Goal: Task Accomplishment & Management: Use online tool/utility

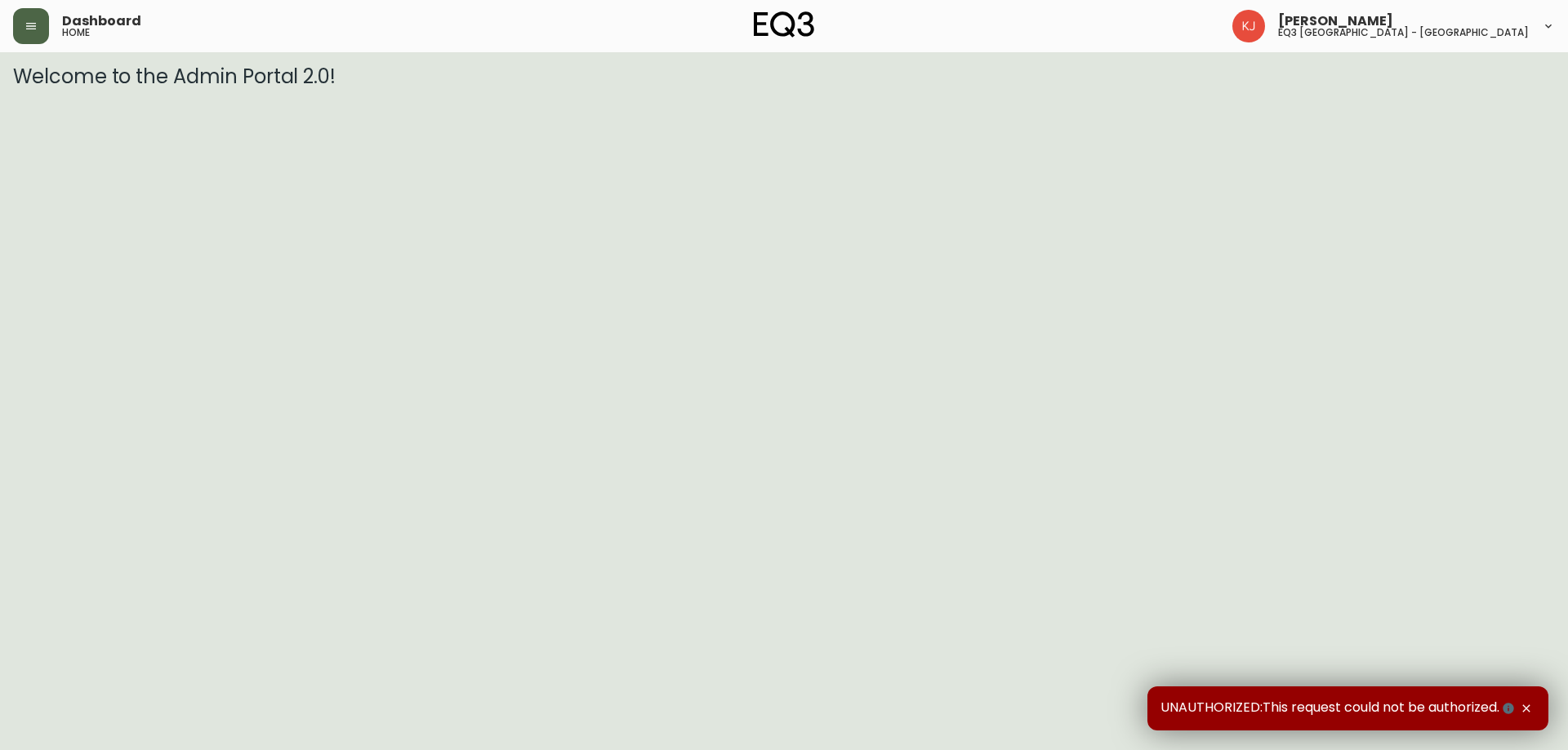
click at [25, 23] on icon "button" at bounding box center [31, 26] width 13 height 13
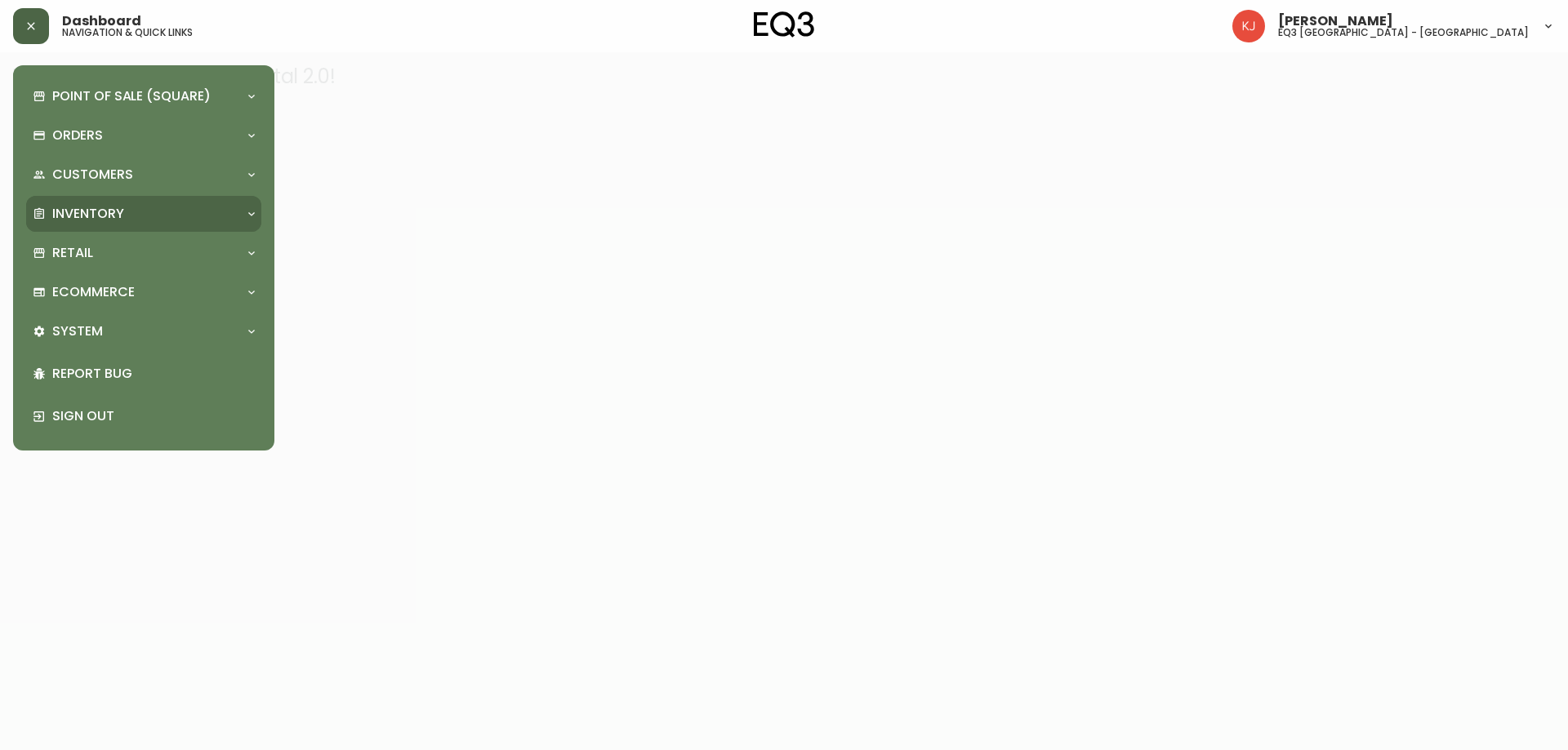
click at [64, 212] on p "Inventory" at bounding box center [88, 214] width 72 height 18
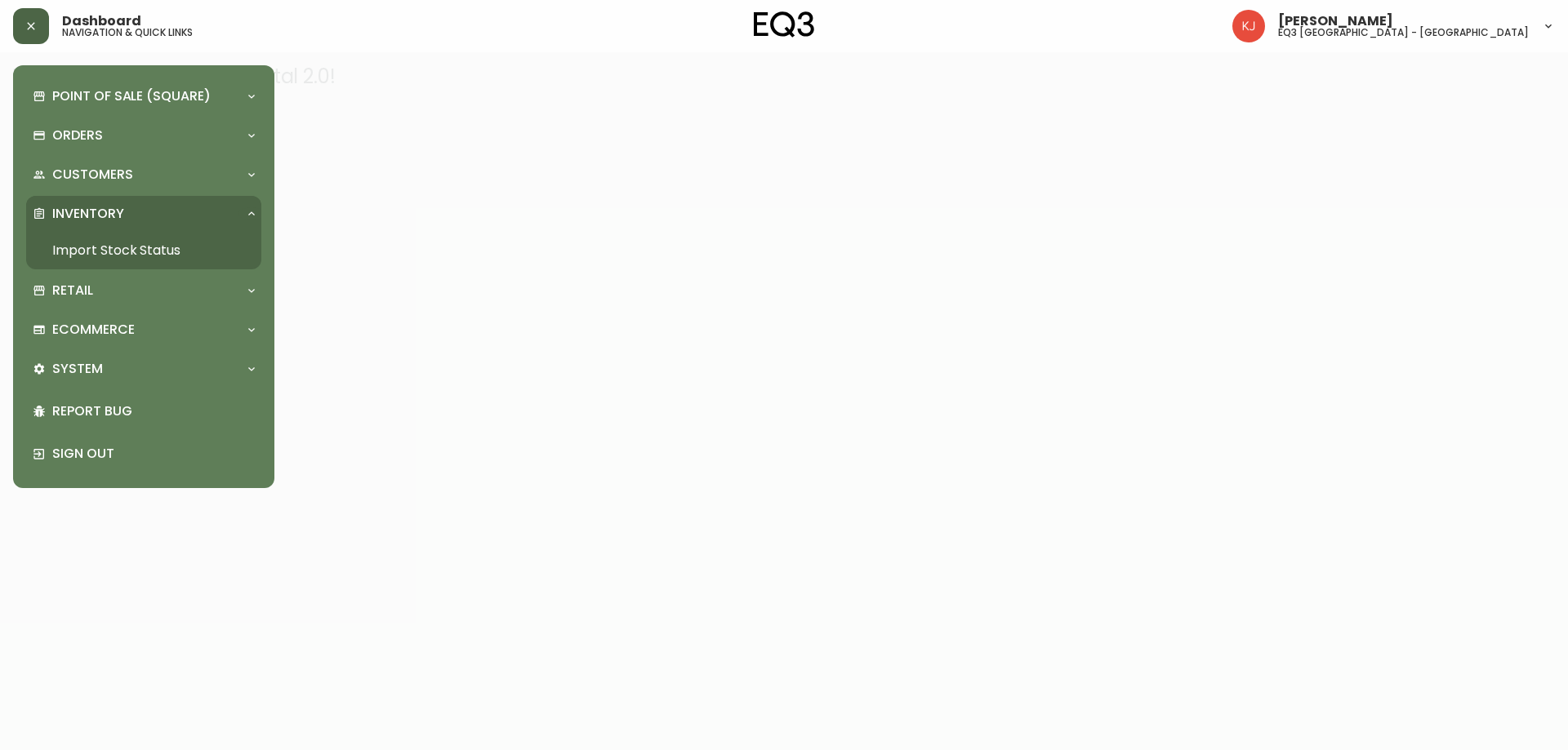
click at [94, 248] on link "Import Stock Status" at bounding box center [144, 250] width 236 height 37
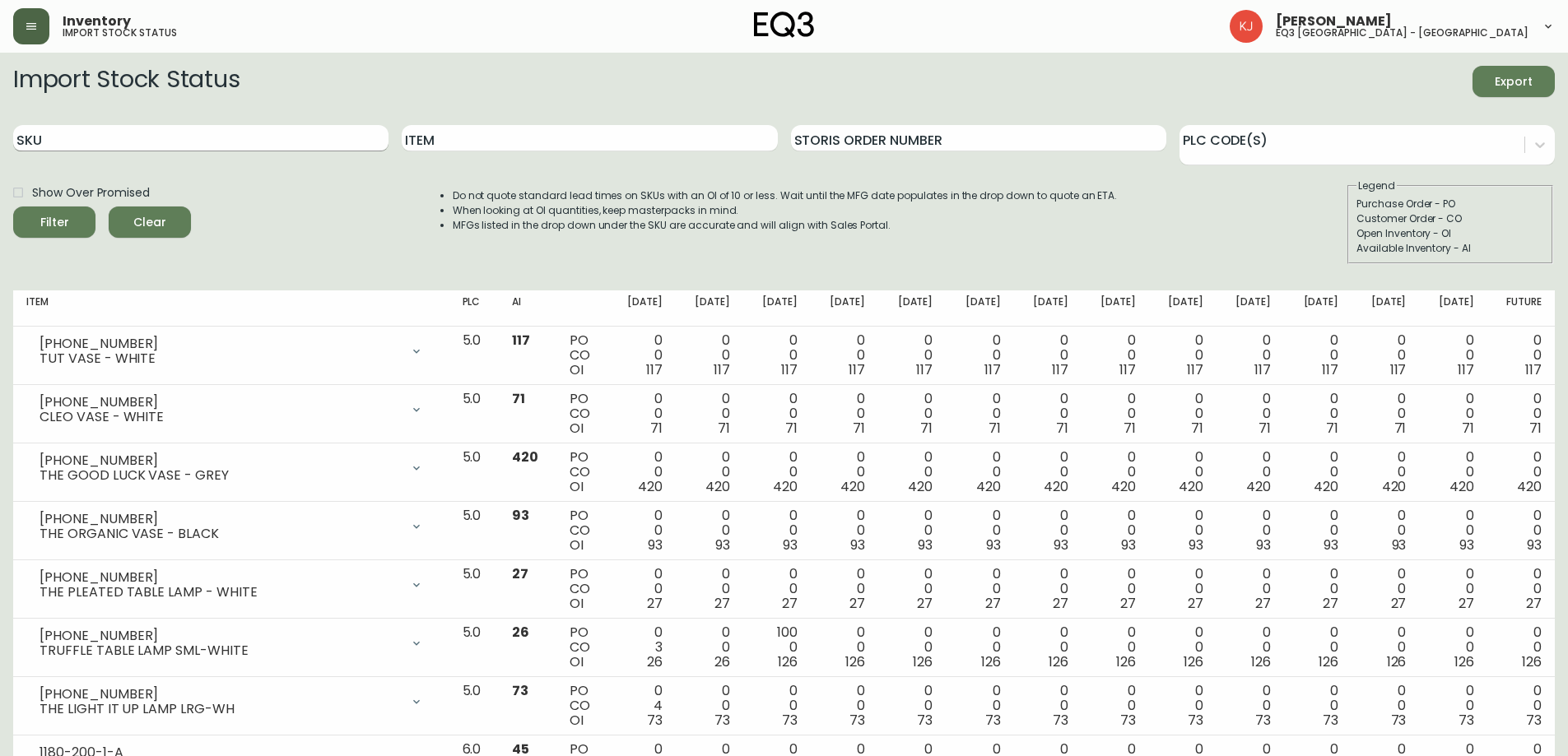
click at [284, 137] on input "SKU" at bounding box center [201, 138] width 376 height 27
paste input "[PHONE_NUMBER]"
type input "[PHONE_NUMBER]"
click at [13, 207] on button "Filter" at bounding box center [54, 222] width 82 height 31
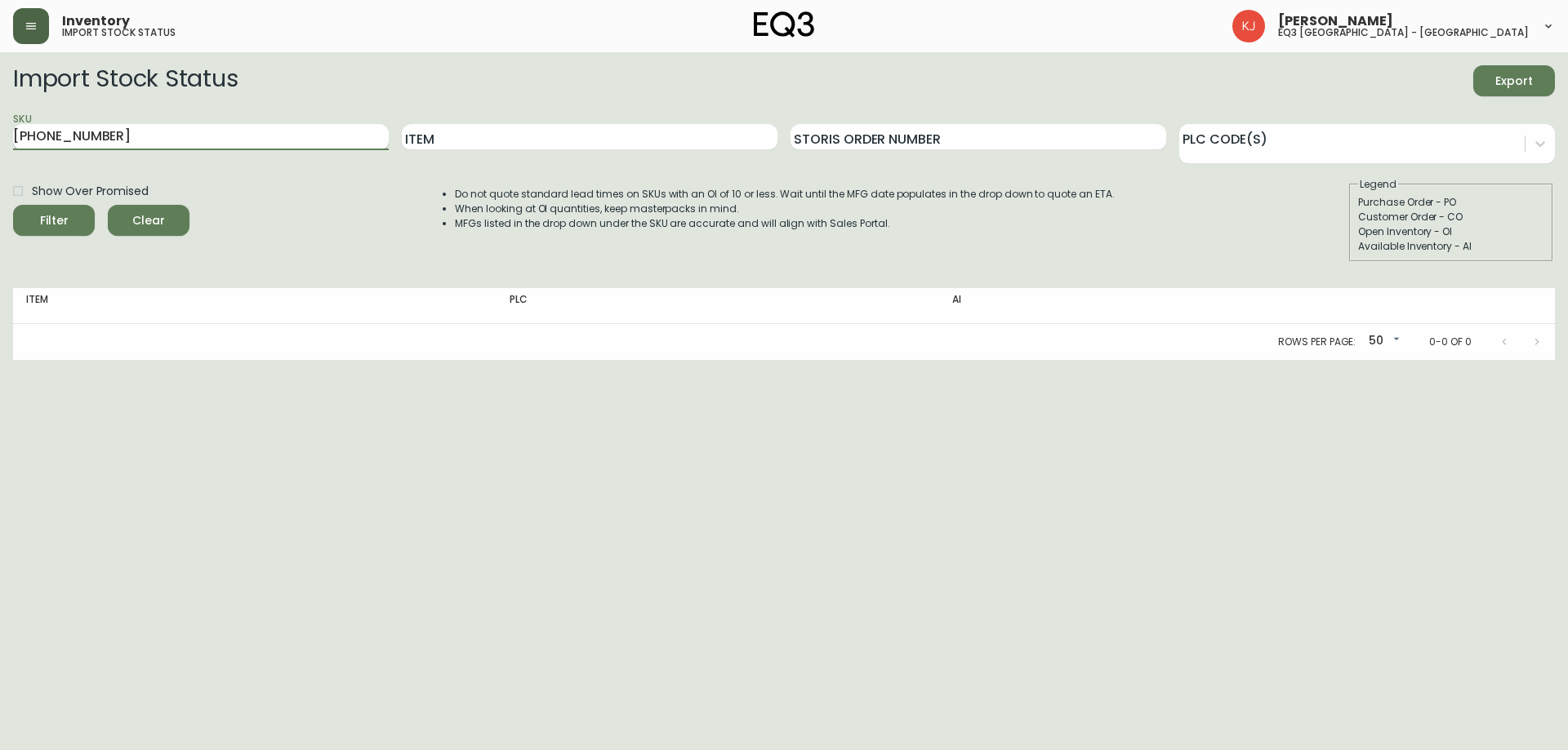
click at [13, 205] on button "Filter" at bounding box center [53, 220] width 82 height 31
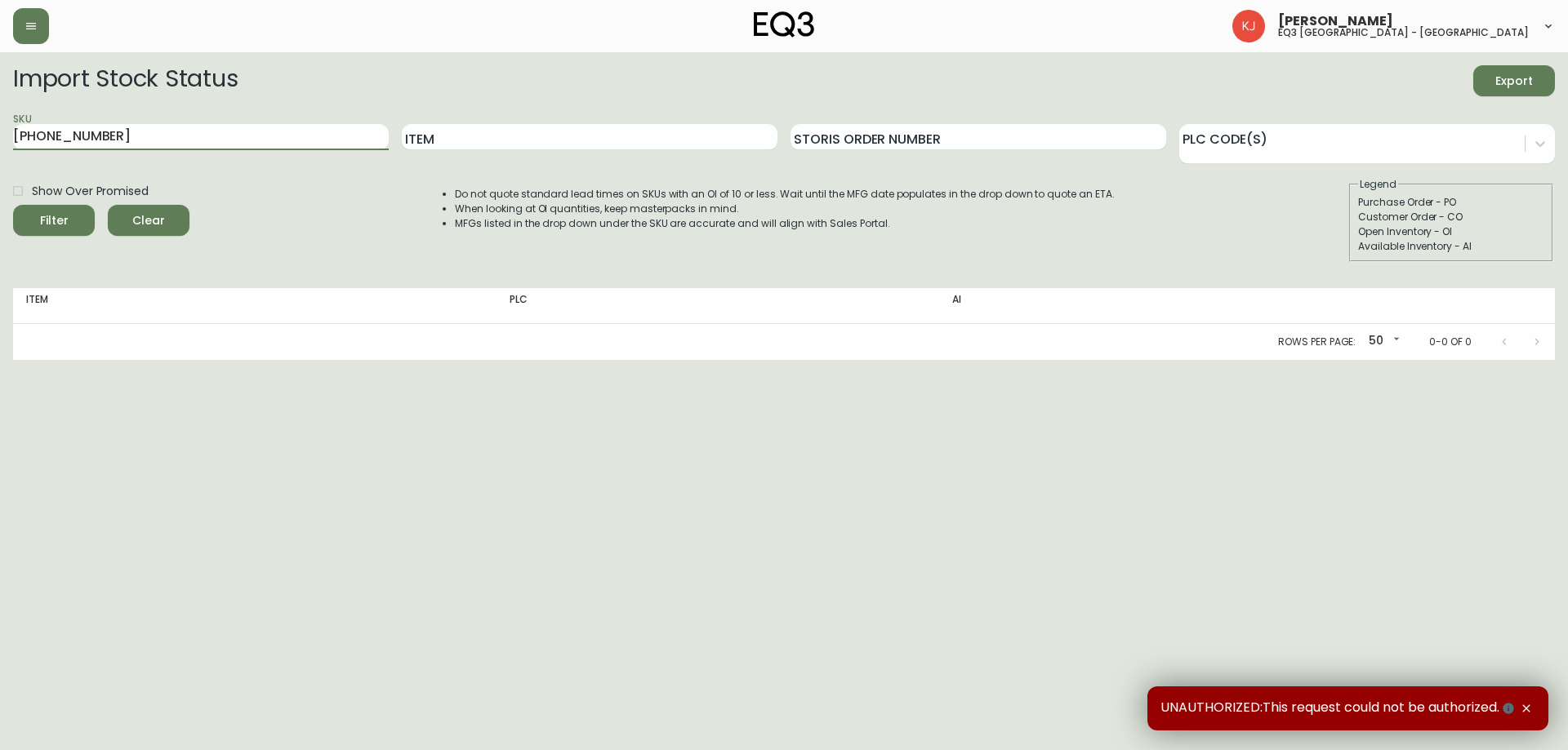
drag, startPoint x: 163, startPoint y: 130, endPoint x: 0, endPoint y: 136, distance: 163.1
click at [0, 136] on main "Import Stock Status Export SKU 3190-279-7 Item Storis Order Number PLC Code(s) …" at bounding box center [784, 206] width 1568 height 307
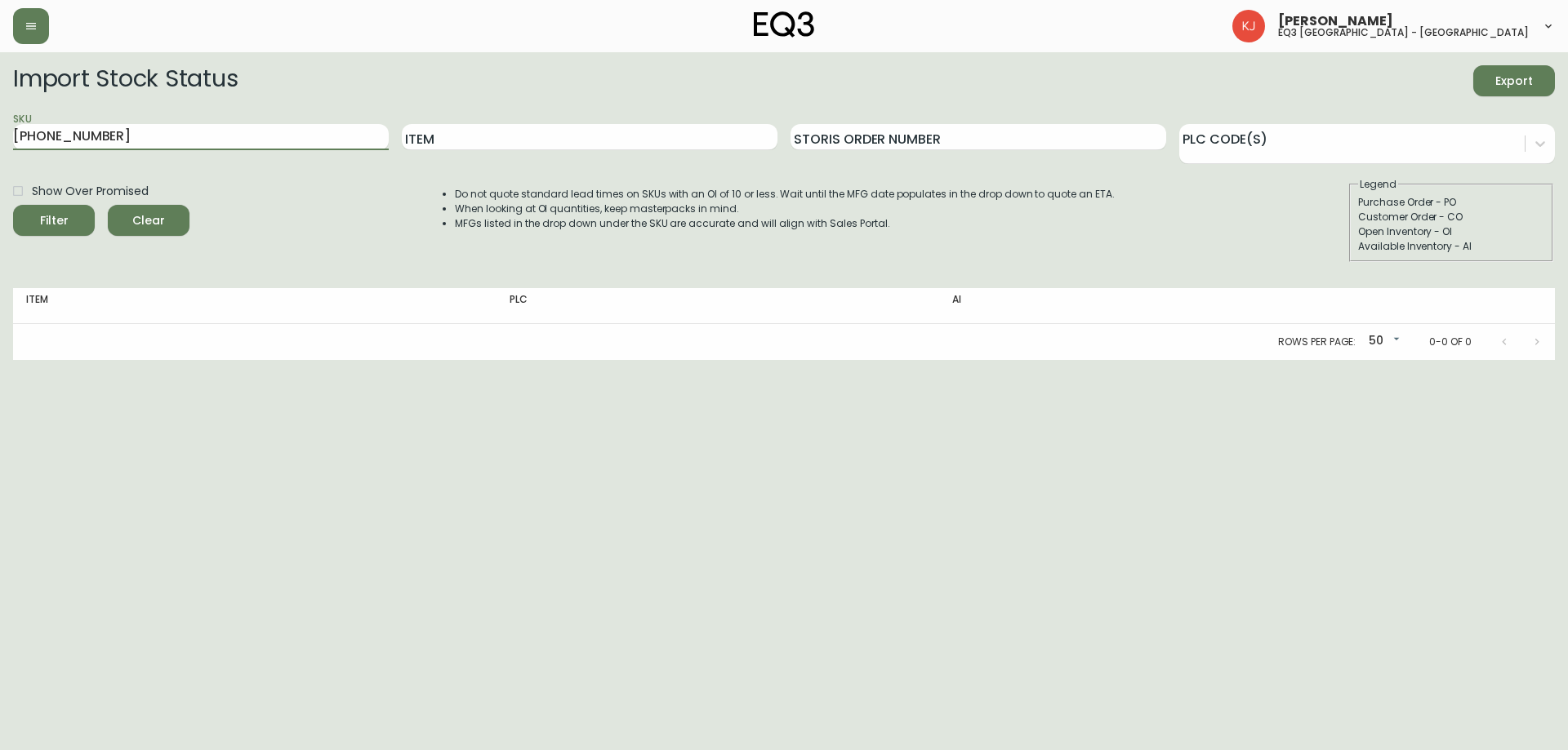
click at [13, 205] on button "Filter" at bounding box center [53, 220] width 82 height 31
drag, startPoint x: 34, startPoint y: 138, endPoint x: 0, endPoint y: 159, distance: 40.0
click at [0, 158] on main "Import Stock Status Export SKU 3190-279-7 Item Storis Order Number PLC Code(s) …" at bounding box center [784, 206] width 1568 height 307
click at [13, 205] on button "Filter" at bounding box center [53, 220] width 82 height 31
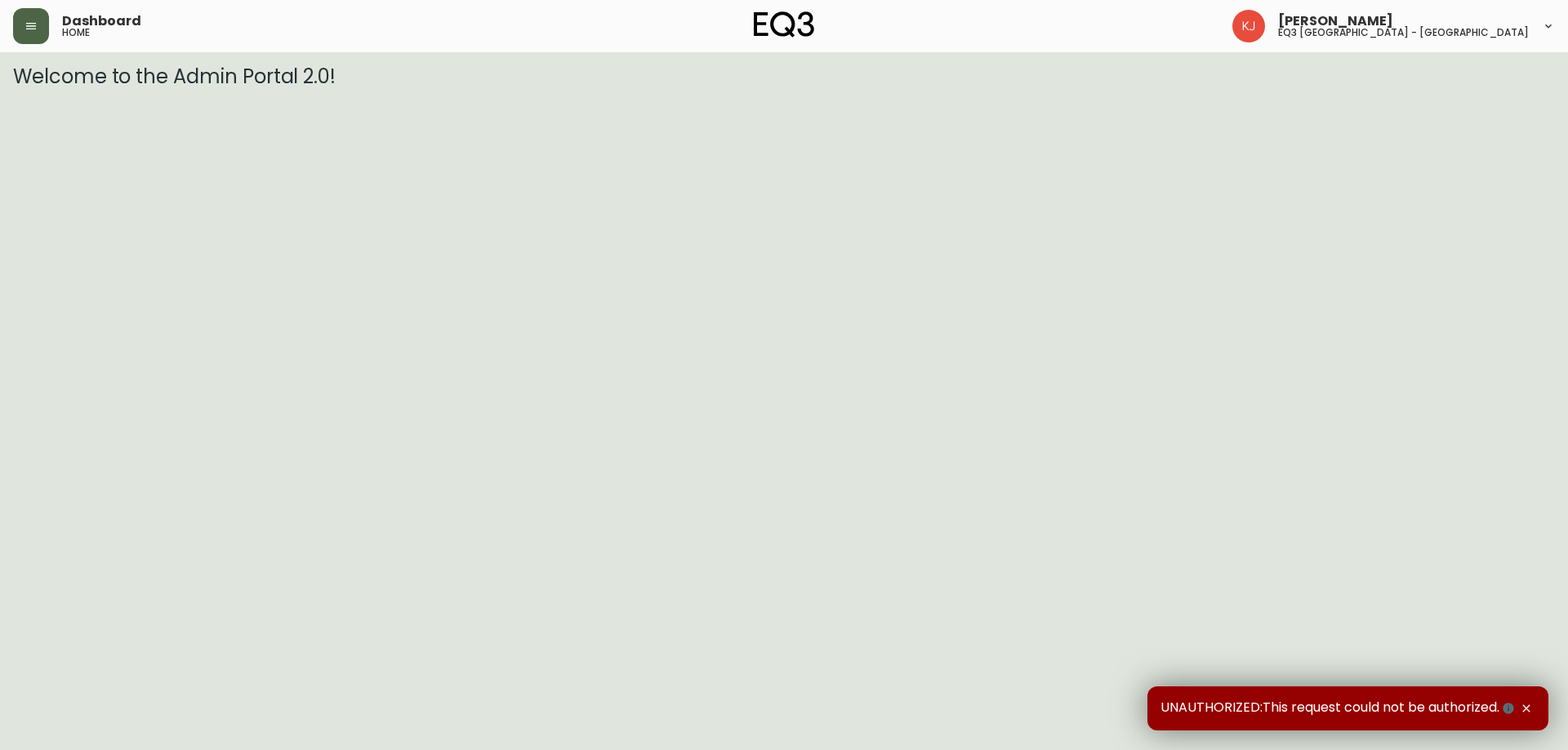
click at [22, 22] on button "button" at bounding box center [31, 26] width 36 height 35
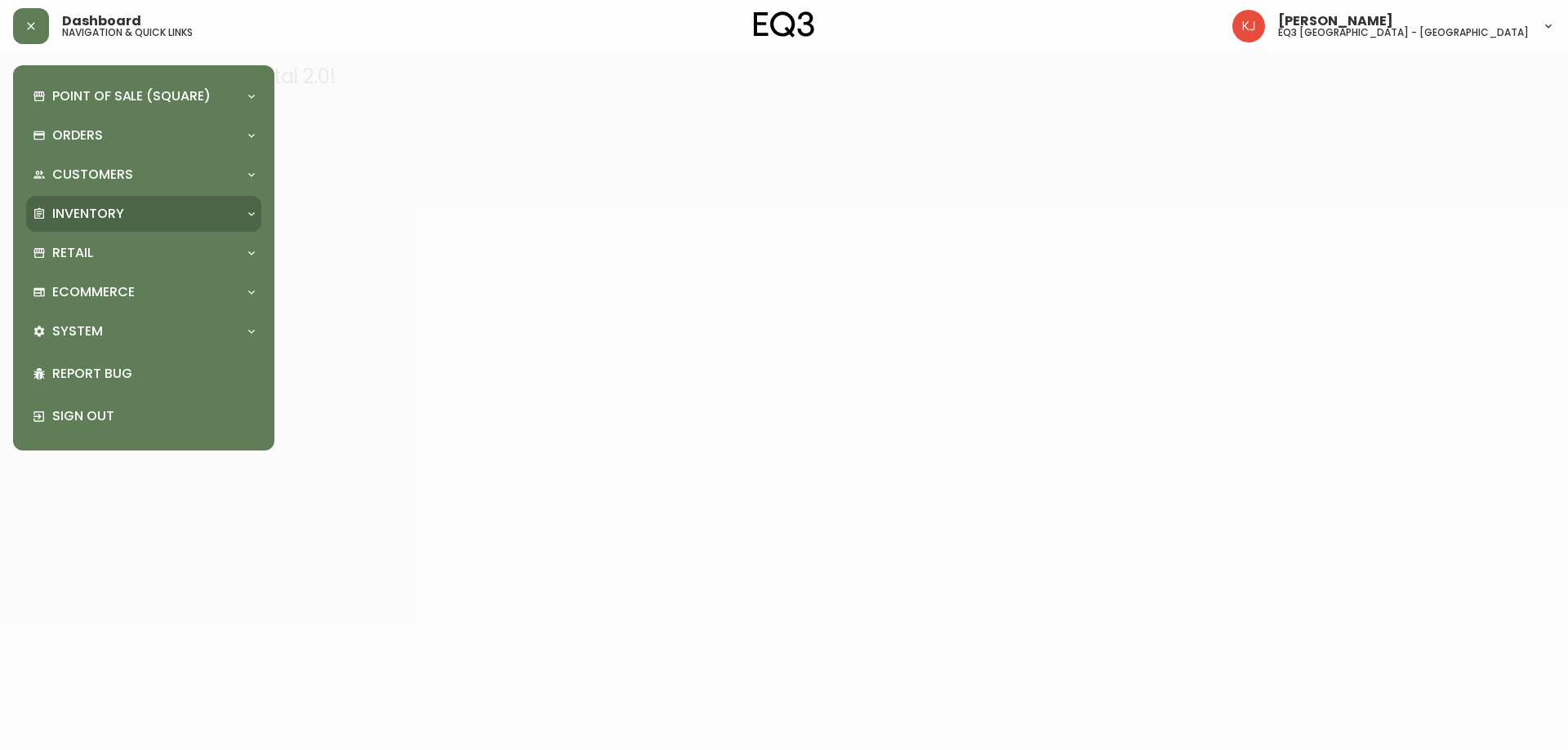
click at [77, 214] on p "Inventory" at bounding box center [88, 214] width 72 height 18
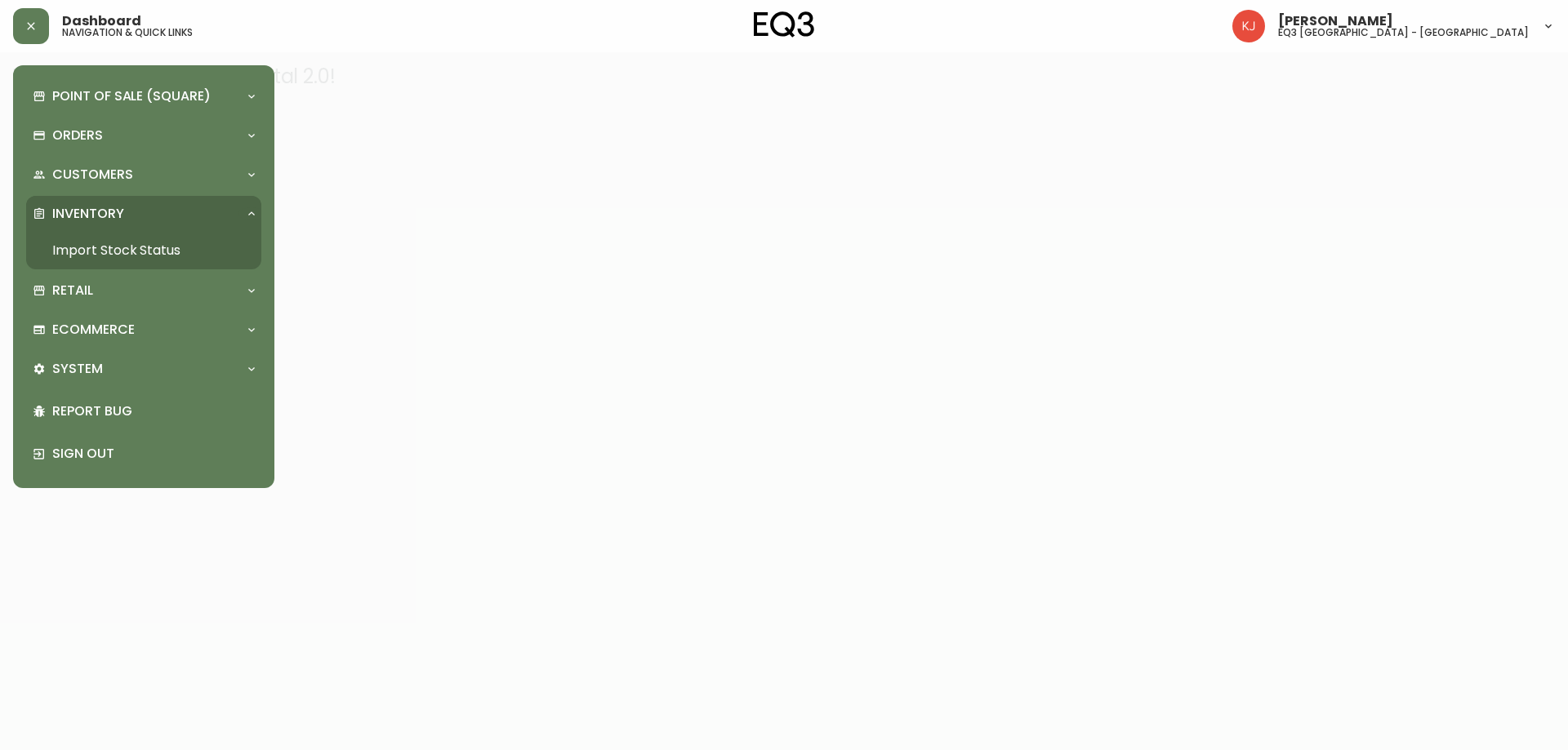
click at [88, 243] on link "Import Stock Status" at bounding box center [144, 250] width 236 height 37
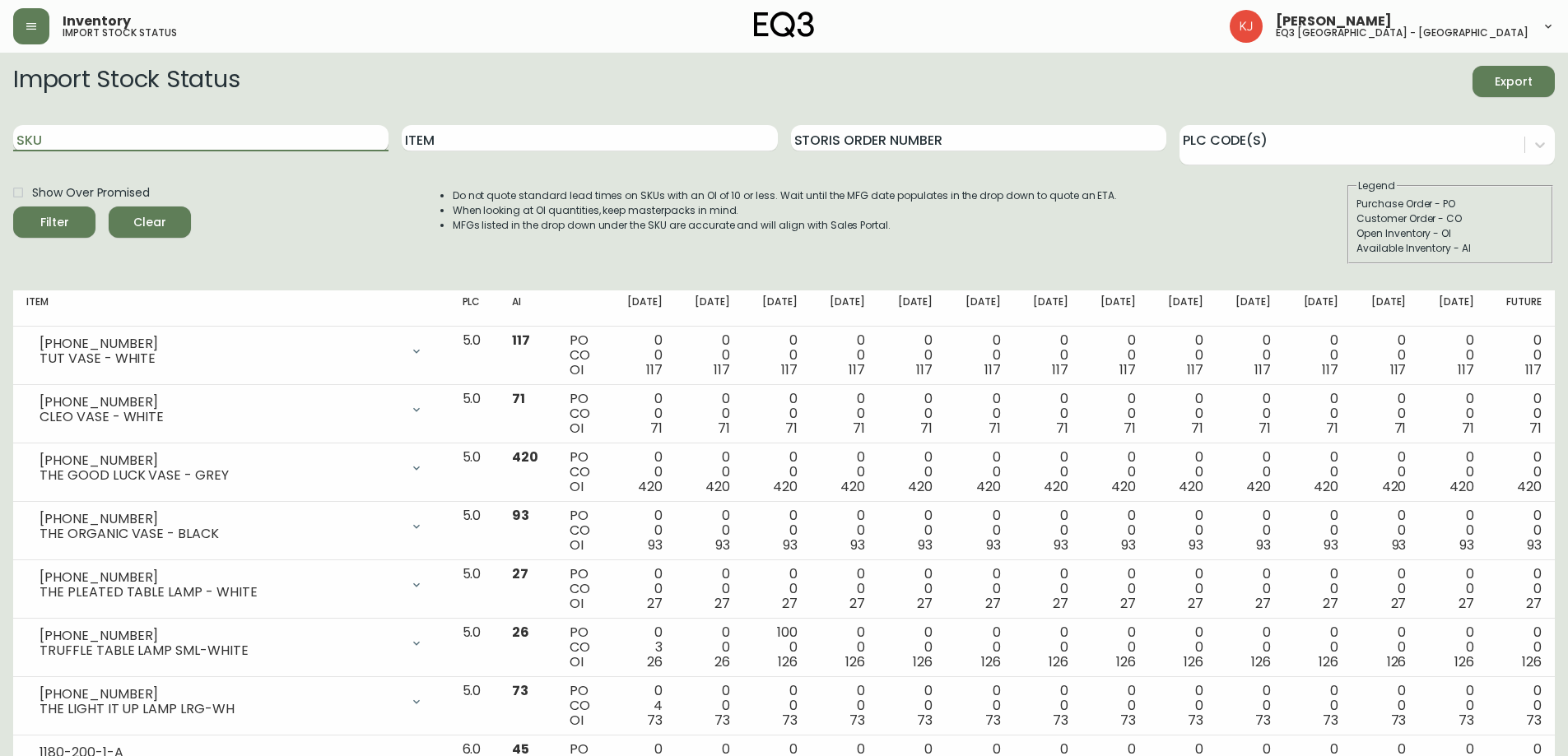
click at [312, 144] on input "SKU" at bounding box center [201, 138] width 376 height 27
paste input "[PHONE_NUMBER]"
click at [13, 207] on button "Filter" at bounding box center [54, 222] width 82 height 31
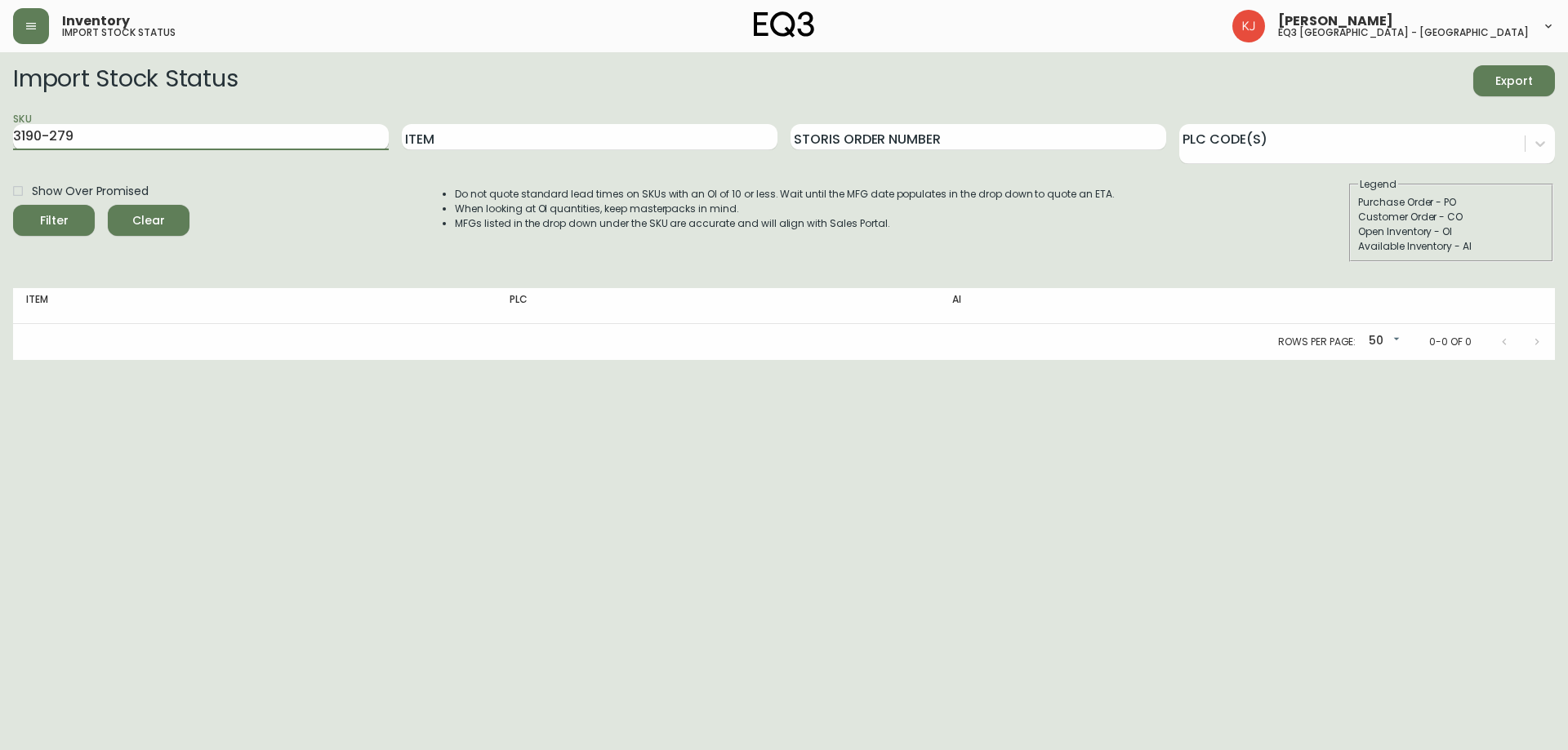
click at [13, 205] on button "Filter" at bounding box center [53, 220] width 82 height 31
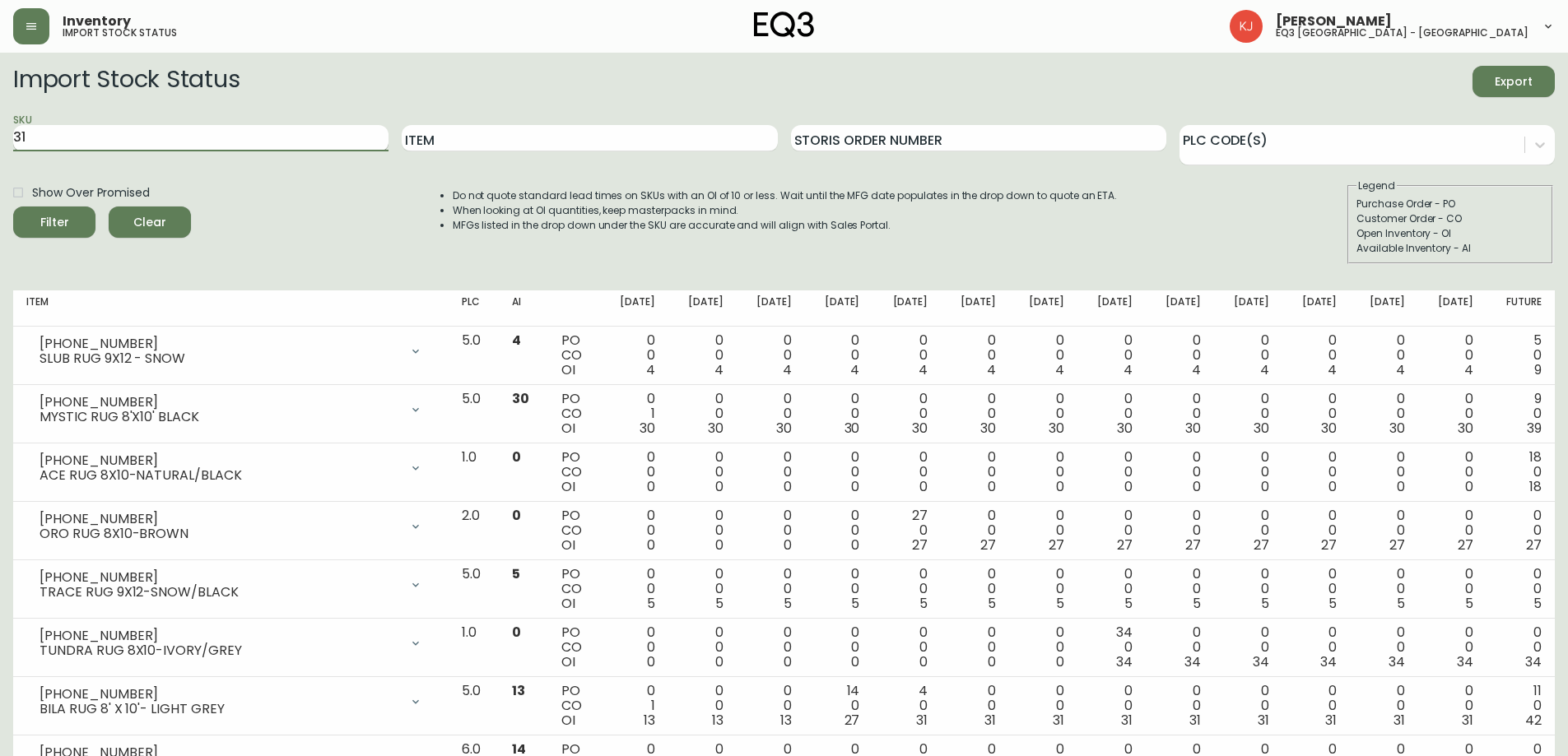
type input "3"
type input "BIAL"
click at [13, 207] on button "Filter" at bounding box center [54, 222] width 82 height 31
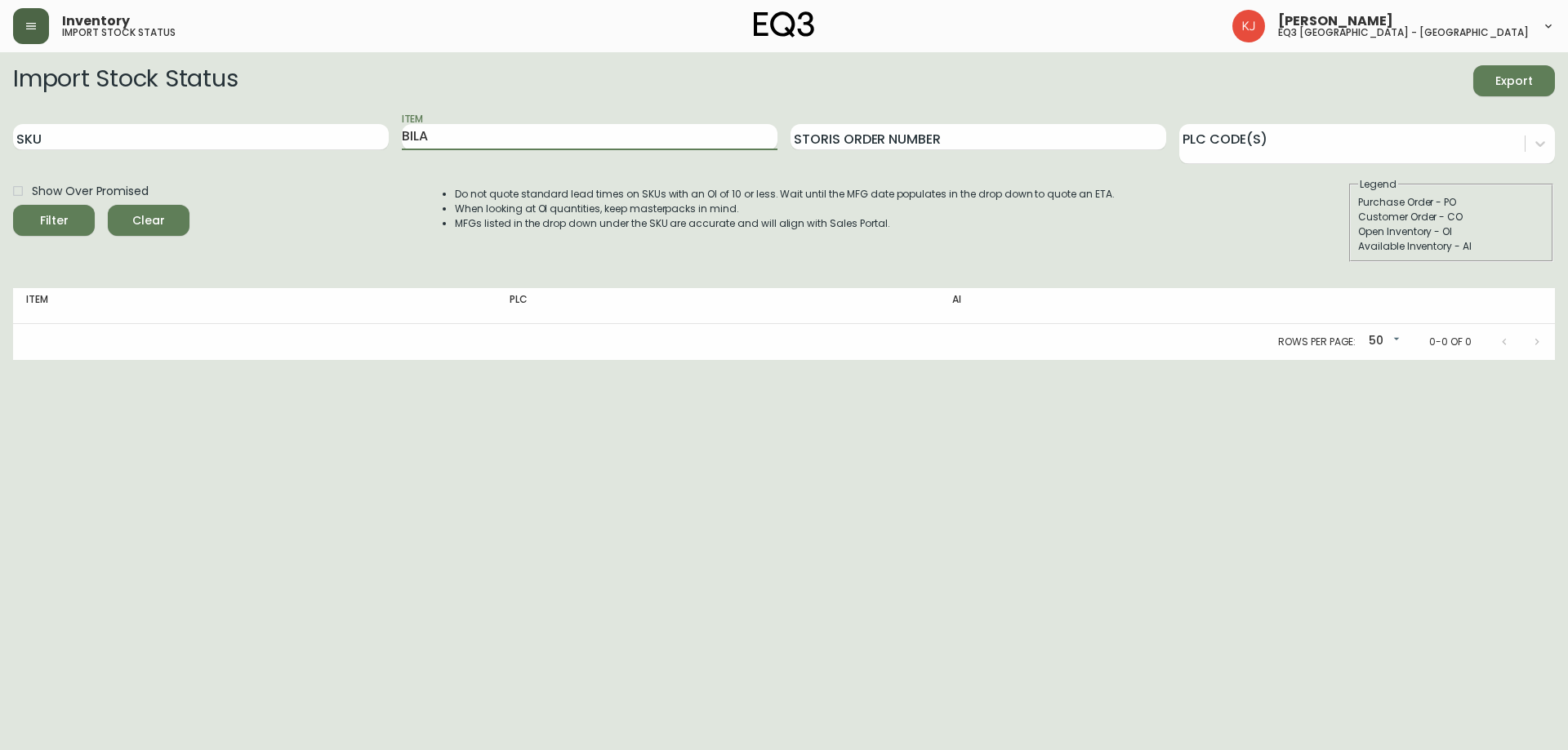
click at [13, 205] on button "Filter" at bounding box center [53, 220] width 82 height 31
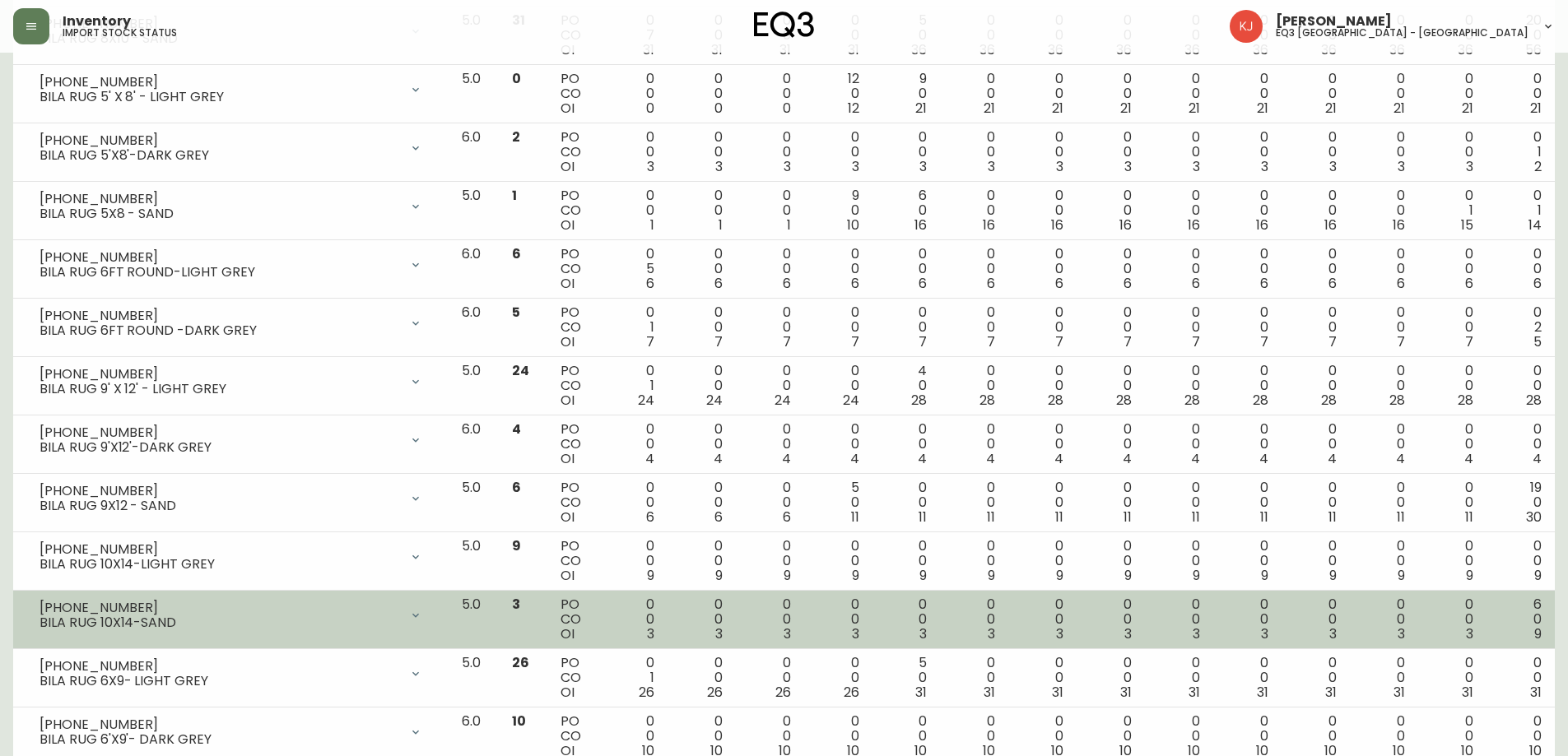
scroll to position [281, 0]
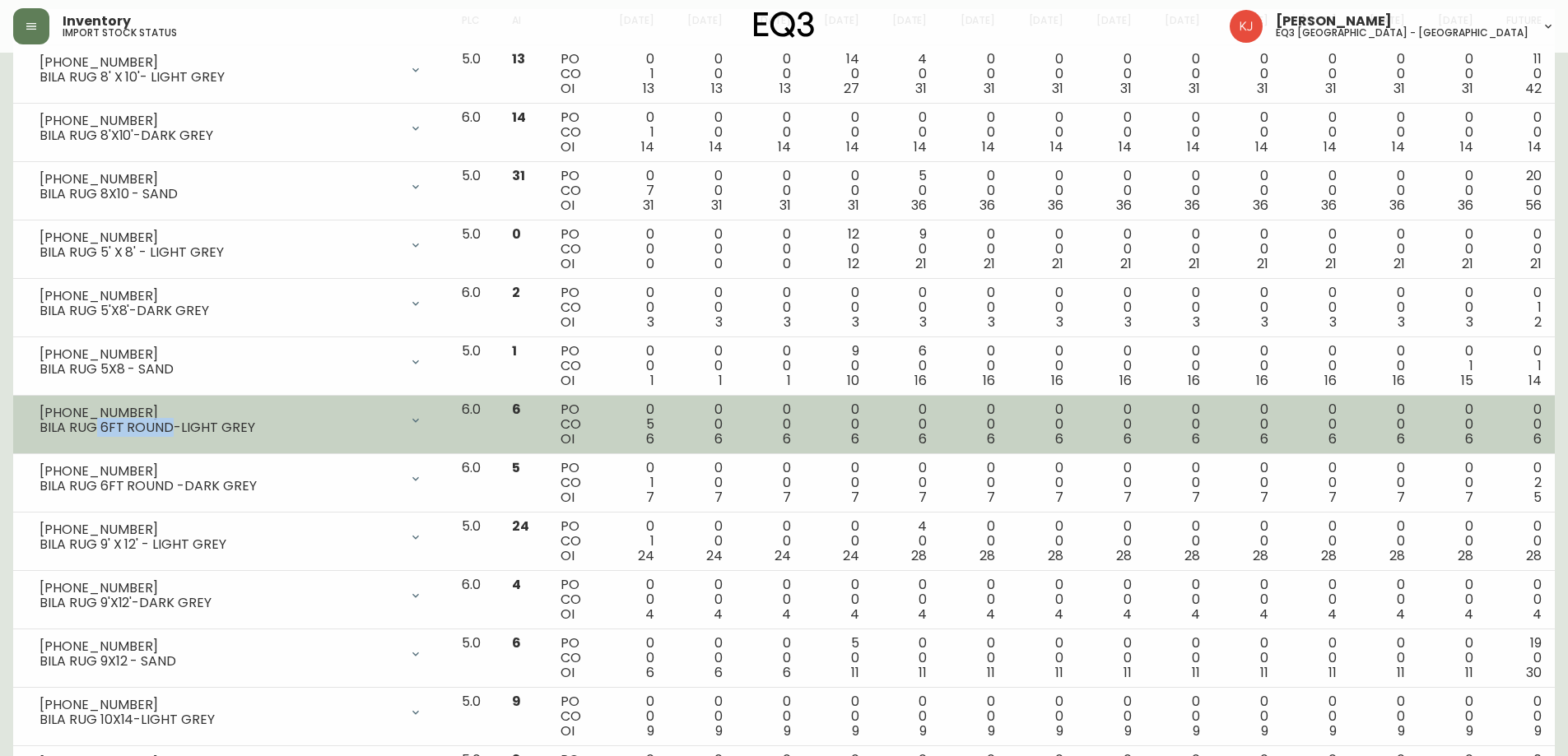
drag, startPoint x: 96, startPoint y: 425, endPoint x: 169, endPoint y: 424, distance: 73.0
click at [169, 424] on div "BILA RUG 6FT ROUND-LIGHT GREY" at bounding box center [220, 427] width 360 height 15
copy div "6FT ROUND"
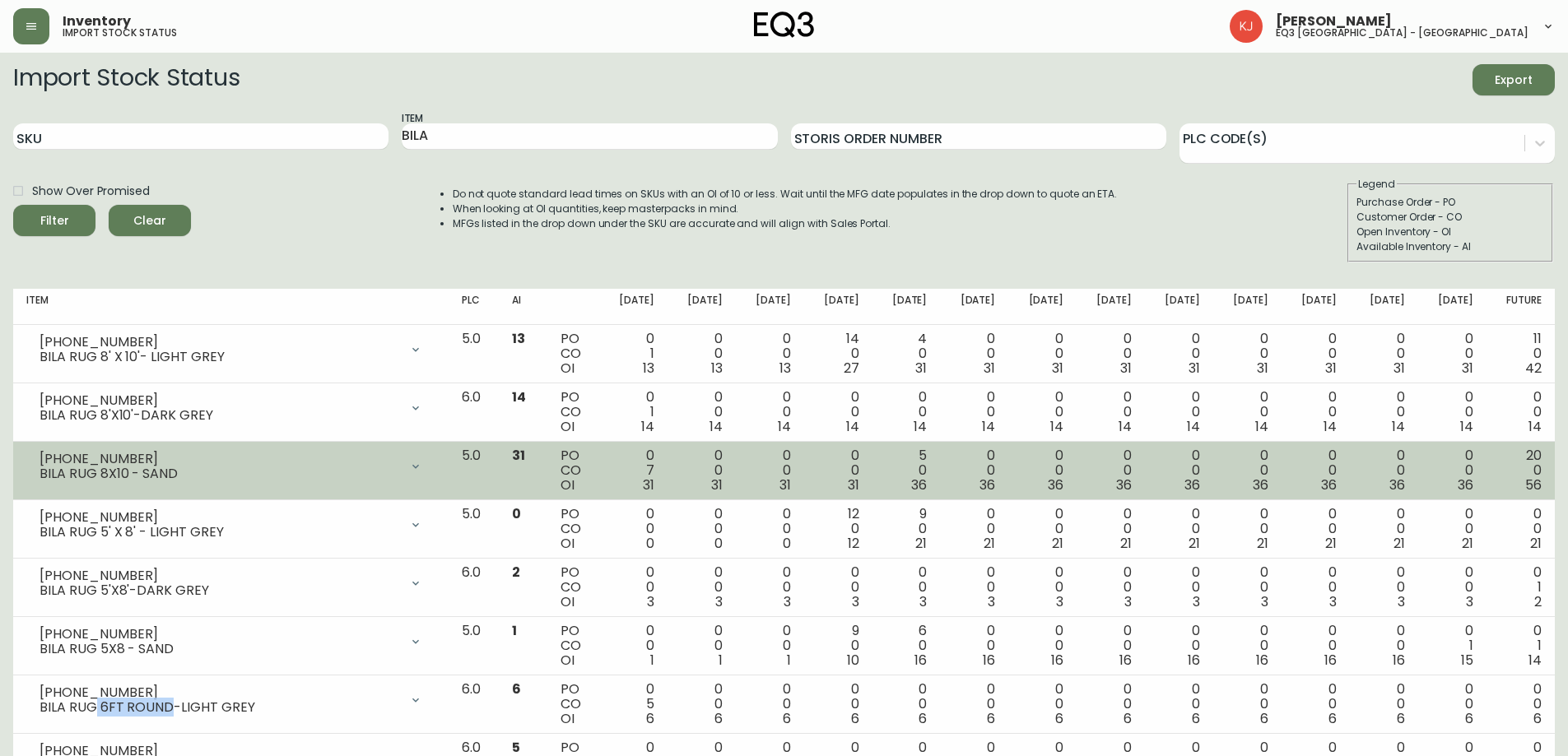
scroll to position [0, 0]
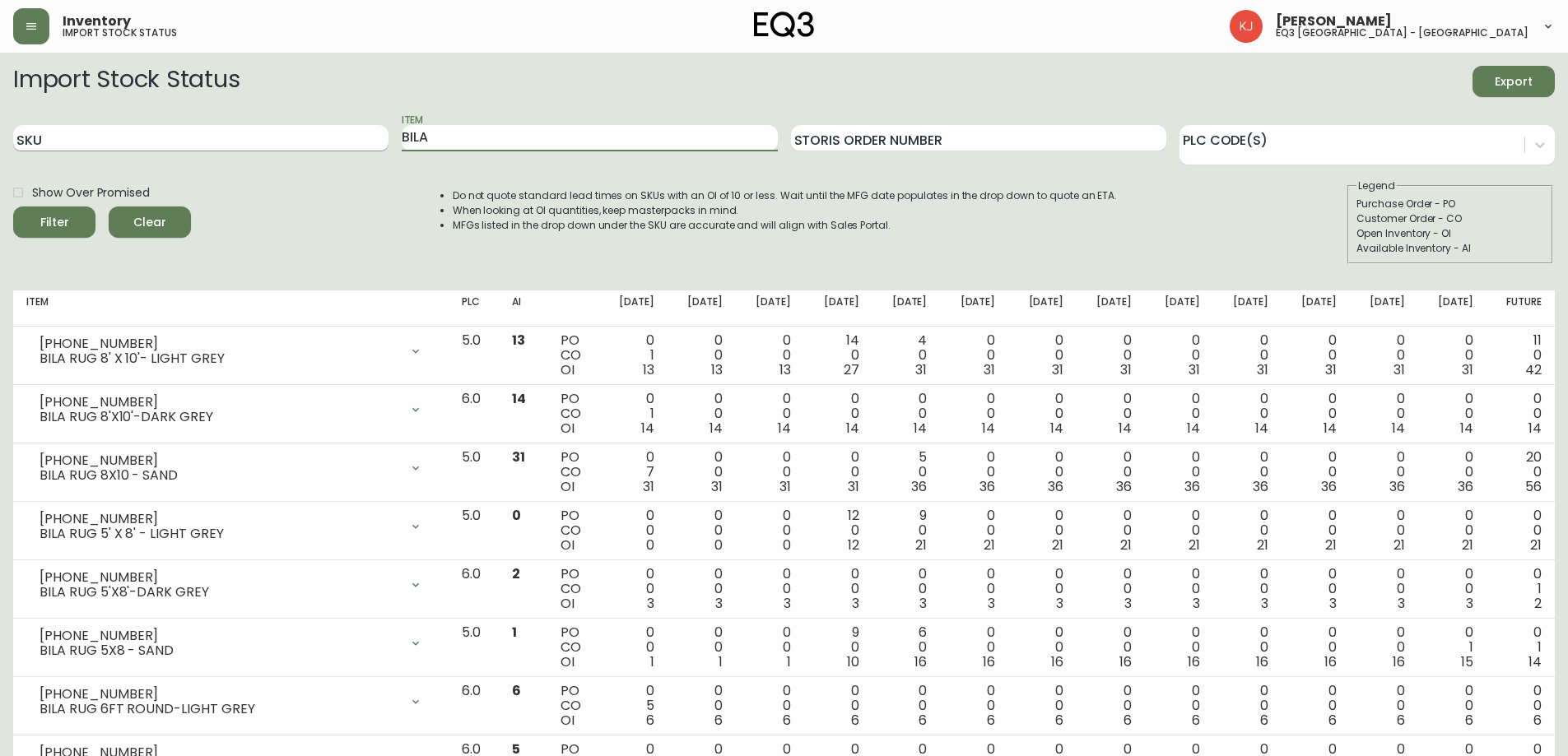
drag, startPoint x: 454, startPoint y: 139, endPoint x: 93, endPoint y: 130, distance: 361.1
click at [83, 127] on div "SKU Item BILA Storis Order Number PLC Code(s)" at bounding box center [783, 139] width 1541 height 54
paste input "6FT ROUND"
click at [411, 136] on input "6FT ROUND" at bounding box center [589, 138] width 376 height 27
click at [13, 207] on button "Filter" at bounding box center [54, 222] width 82 height 31
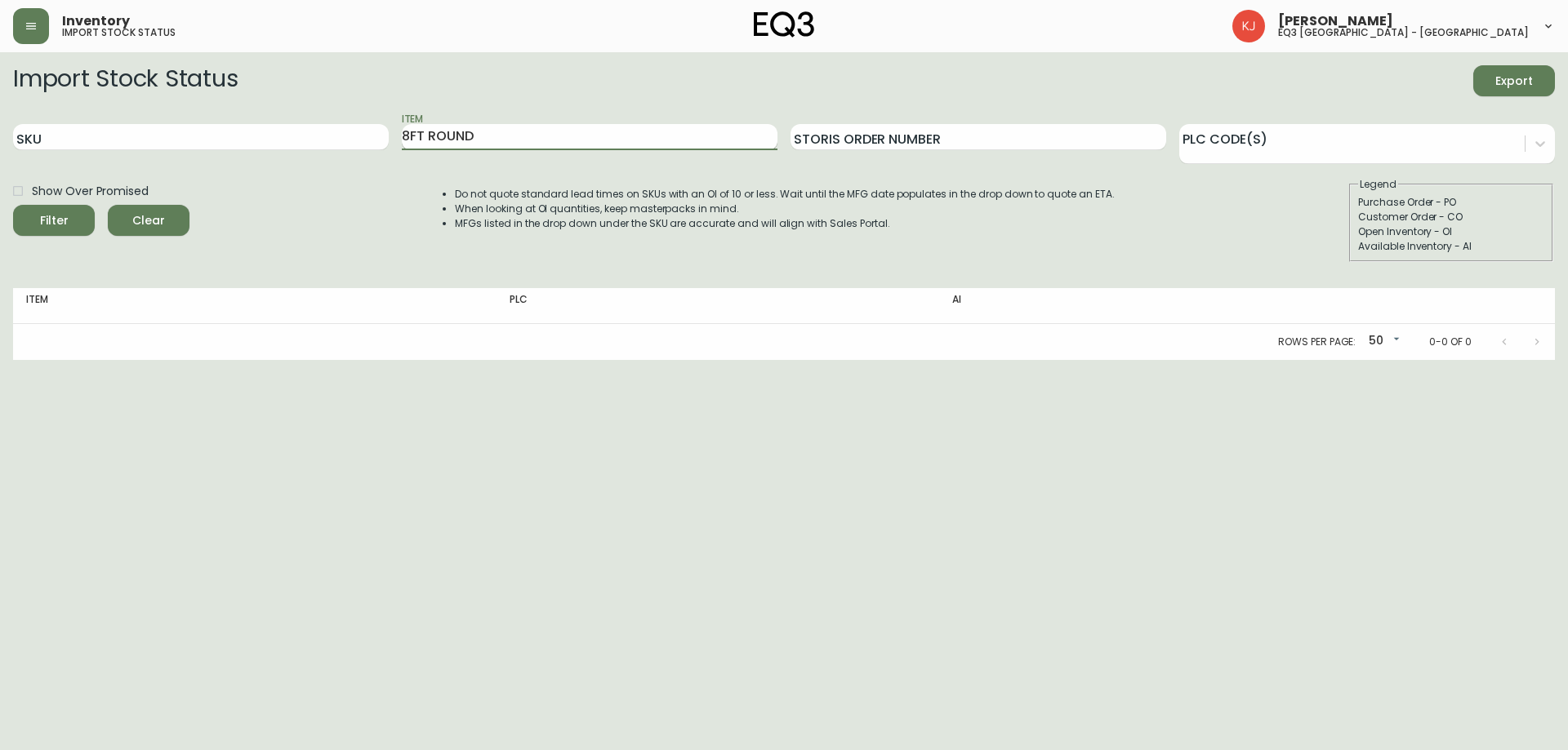
drag, startPoint x: 414, startPoint y: 136, endPoint x: 462, endPoint y: 141, distance: 48.3
click at [414, 135] on input "8FT ROUND" at bounding box center [590, 137] width 376 height 27
type input "FT ROUND"
click at [13, 205] on button "Filter" at bounding box center [53, 220] width 82 height 31
drag, startPoint x: 569, startPoint y: 143, endPoint x: 0, endPoint y: 102, distance: 570.5
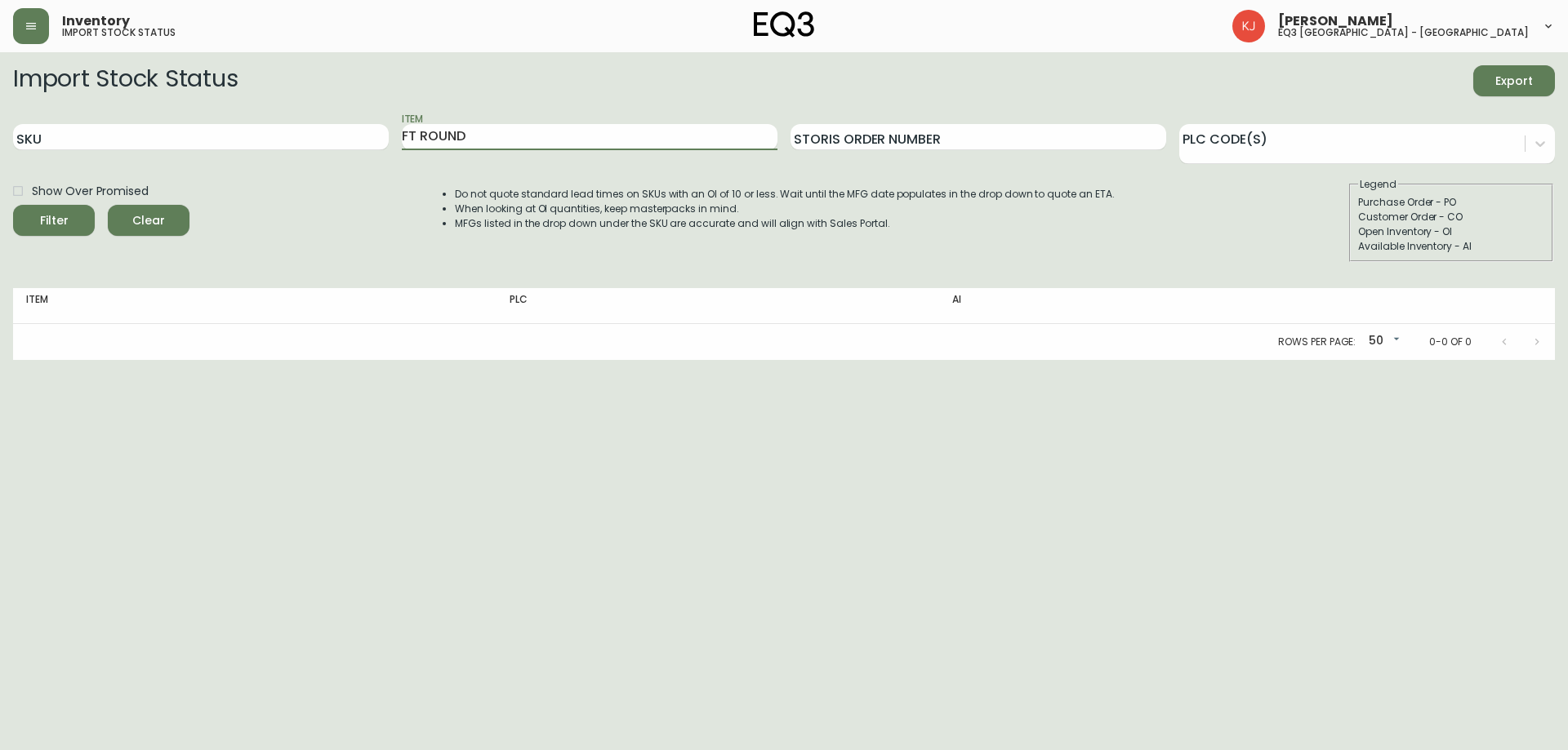
click at [0, 107] on main "Import Stock Status Export SKU Item FT ROUND Storis Order Number PLC Code(s) Sh…" at bounding box center [784, 206] width 1568 height 307
click at [13, 205] on button "Filter" at bounding box center [53, 220] width 82 height 31
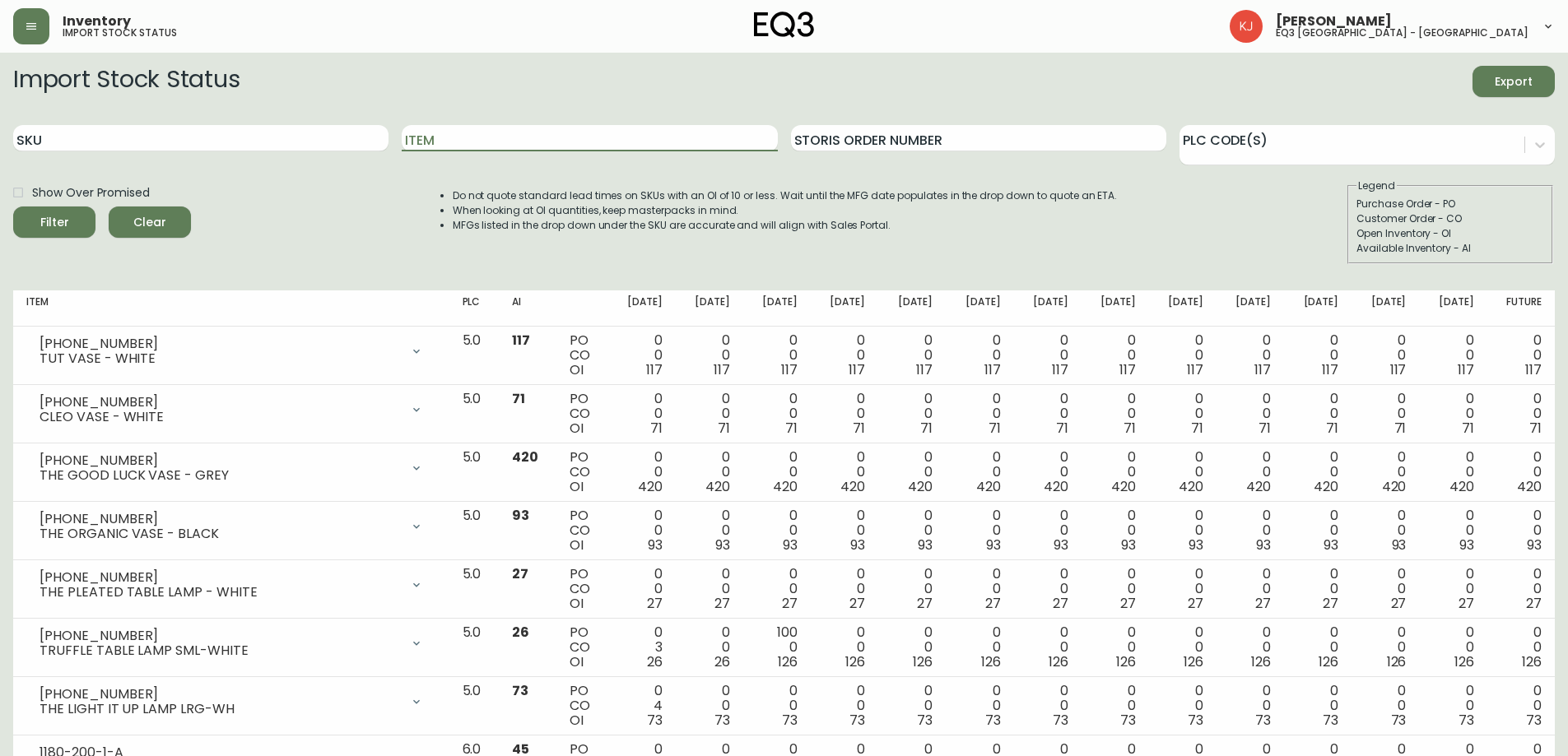
type input "G"
click at [13, 207] on button "Filter" at bounding box center [54, 222] width 82 height 31
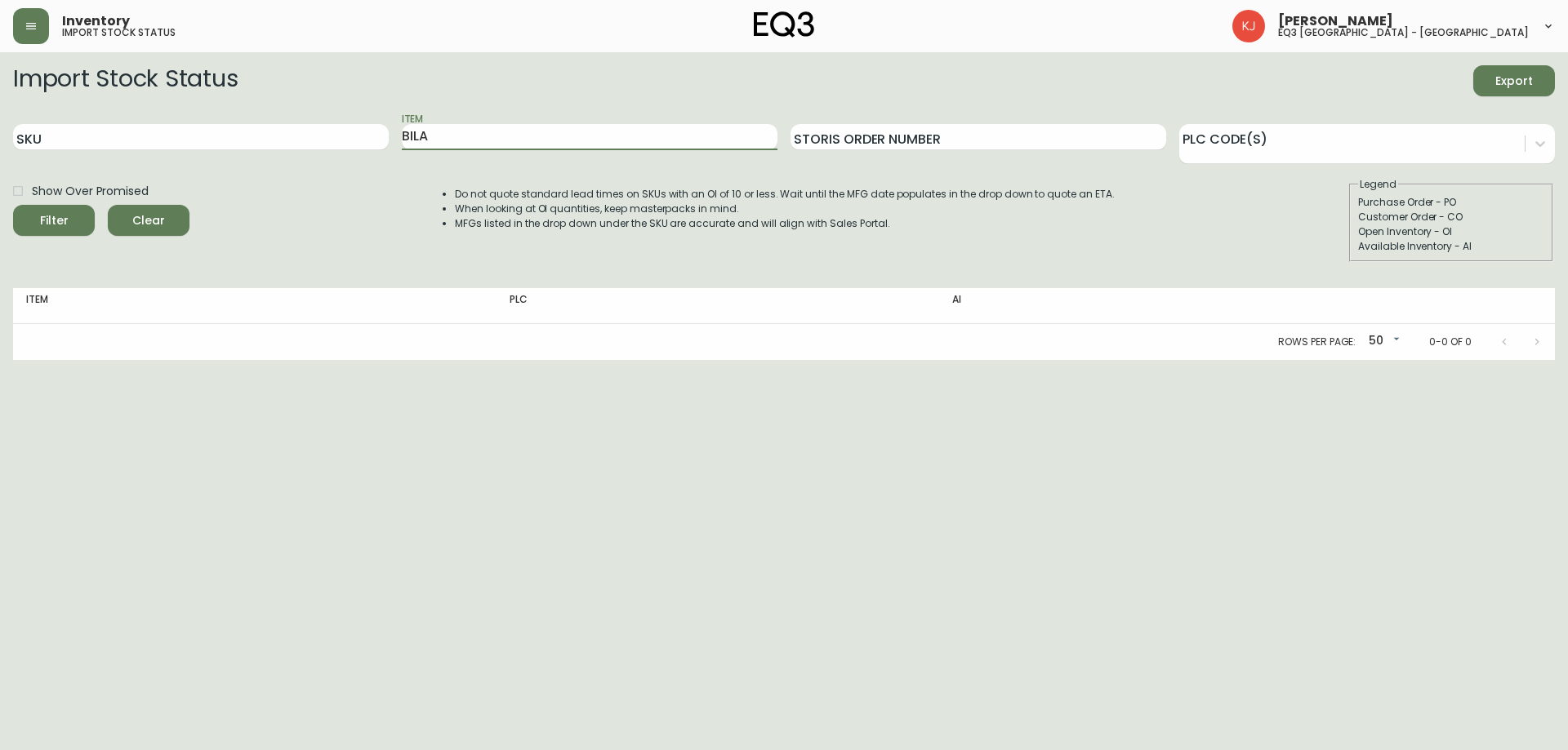
type input "BILA"
click at [13, 205] on button "Filter" at bounding box center [53, 220] width 82 height 31
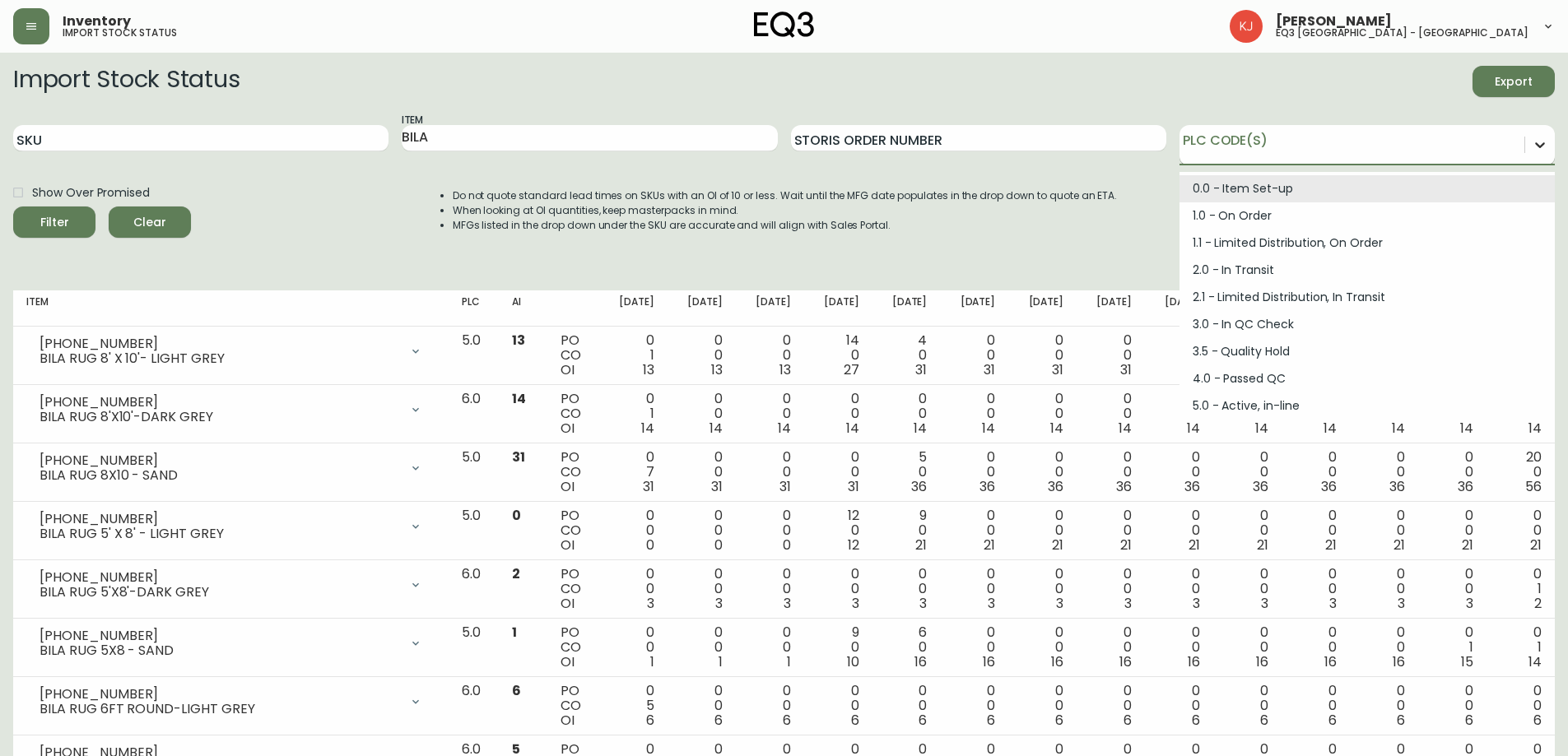
click at [1532, 142] on icon at bounding box center [1540, 145] width 17 height 17
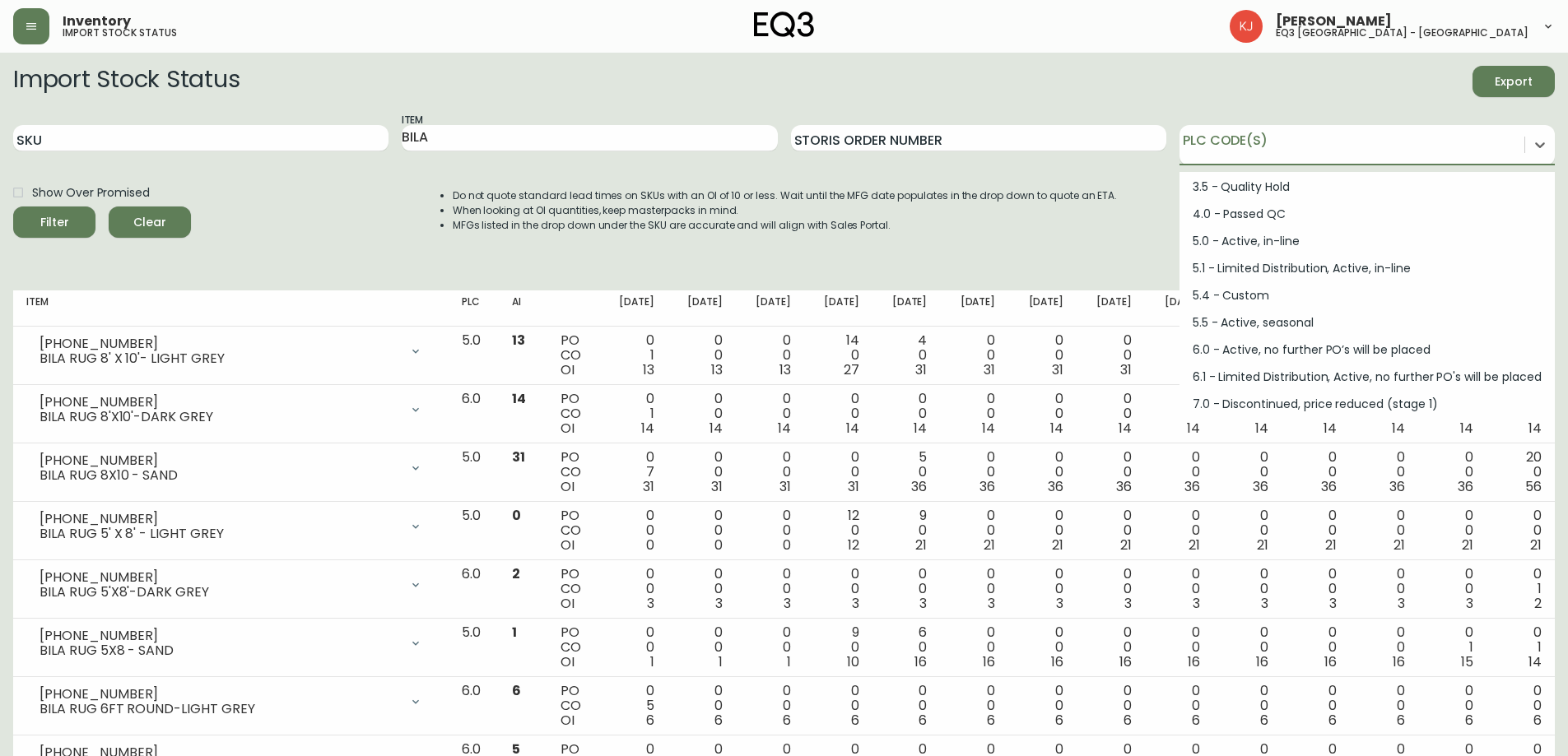
scroll to position [222, 0]
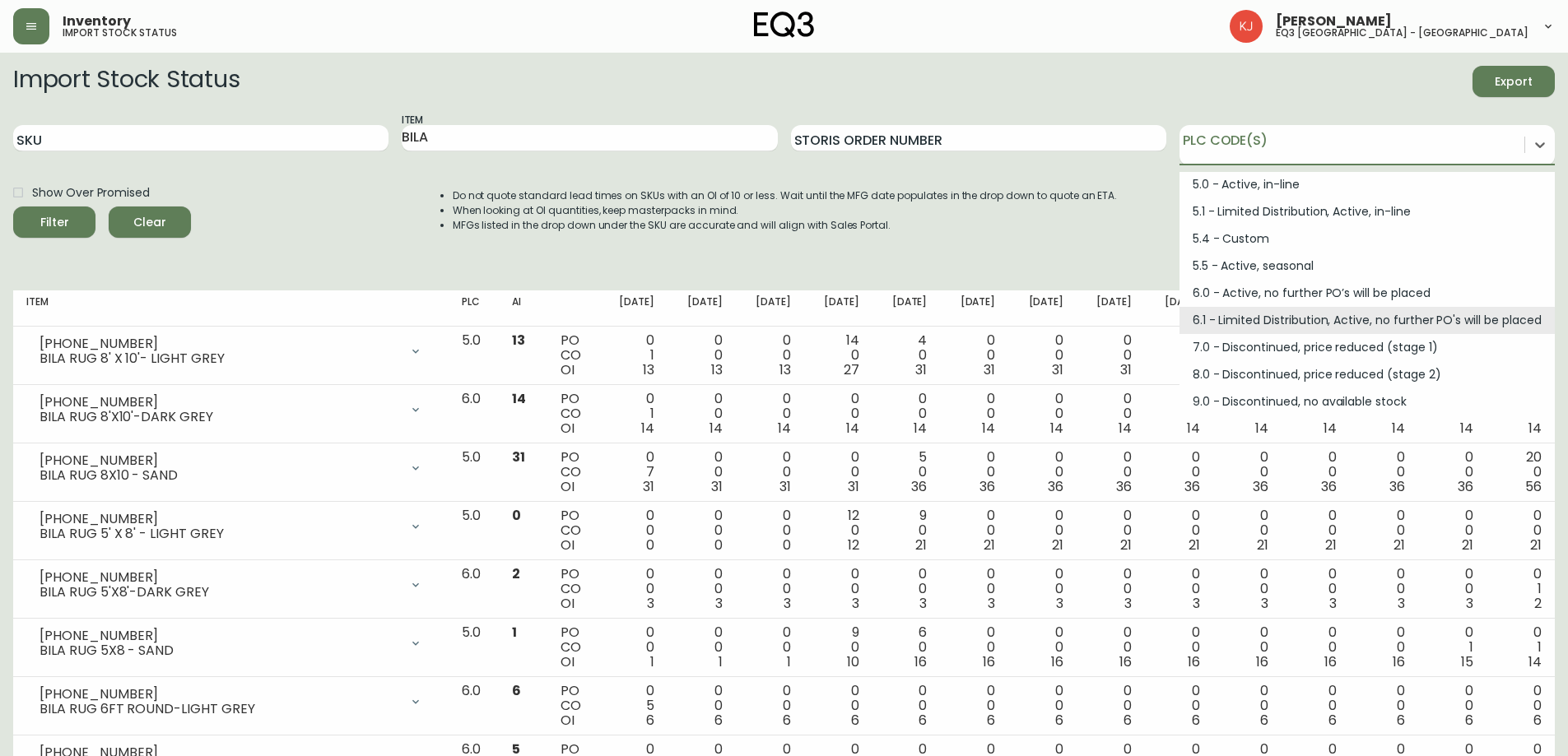
click at [1129, 221] on div "Show Over Promised Filter Clear Do not quote standard lead times on SKUs with a…" at bounding box center [783, 222] width 1541 height 85
